Goal: Task Accomplishment & Management: Complete application form

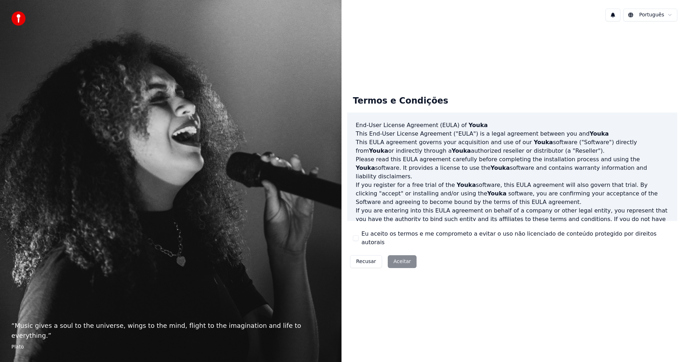
drag, startPoint x: 358, startPoint y: 237, endPoint x: 362, endPoint y: 239, distance: 4.9
click at [358, 237] on button "Eu aceito os termos e me comprometo a evitar o uso não licenciado de conteúdo p…" at bounding box center [356, 238] width 6 height 6
click at [402, 261] on button "Aceitar" at bounding box center [402, 261] width 29 height 13
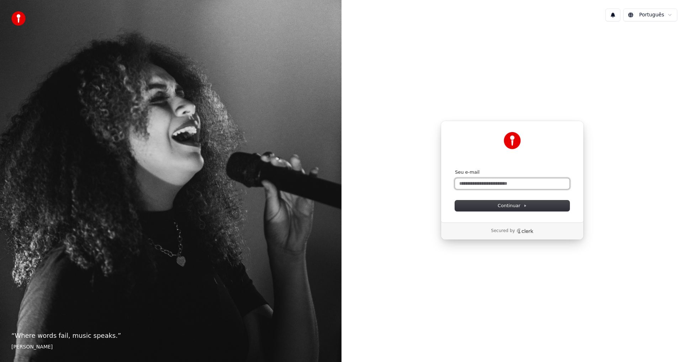
click at [492, 184] on input "Seu e-mail" at bounding box center [512, 183] width 114 height 11
click at [524, 209] on button "Continuar" at bounding box center [512, 205] width 114 height 11
click at [592, 159] on div "Continuar com Google ou Seu e-mail Continuar Secured by" at bounding box center [511, 180] width 341 height 306
click at [510, 179] on input "Seu e-mail" at bounding box center [512, 183] width 114 height 11
